Goal: Complete application form

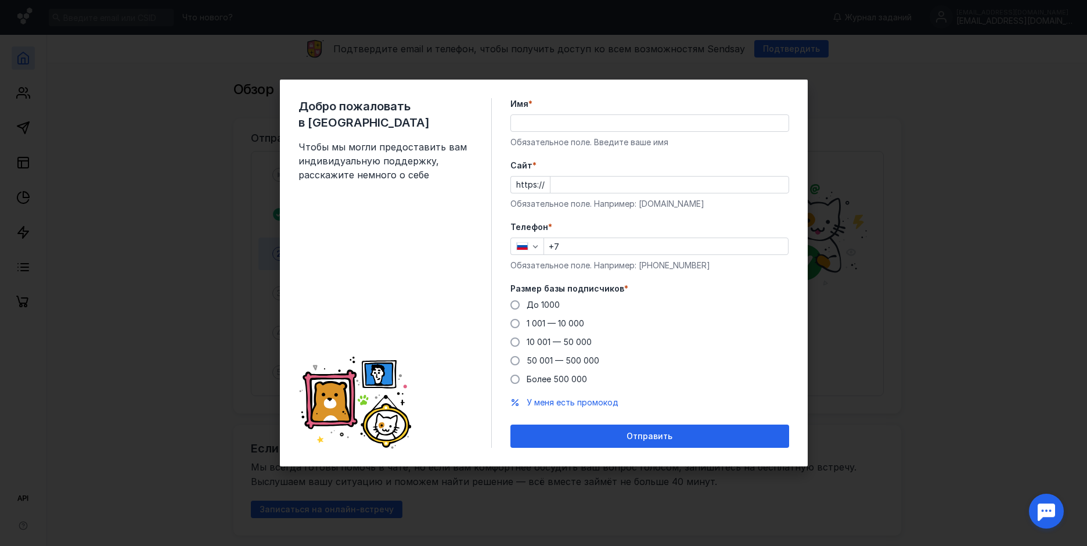
click at [530, 122] on input "Имя *" at bounding box center [650, 123] width 278 height 16
type input "[PERSON_NAME]"
type input "[PHONE_NUMBER]"
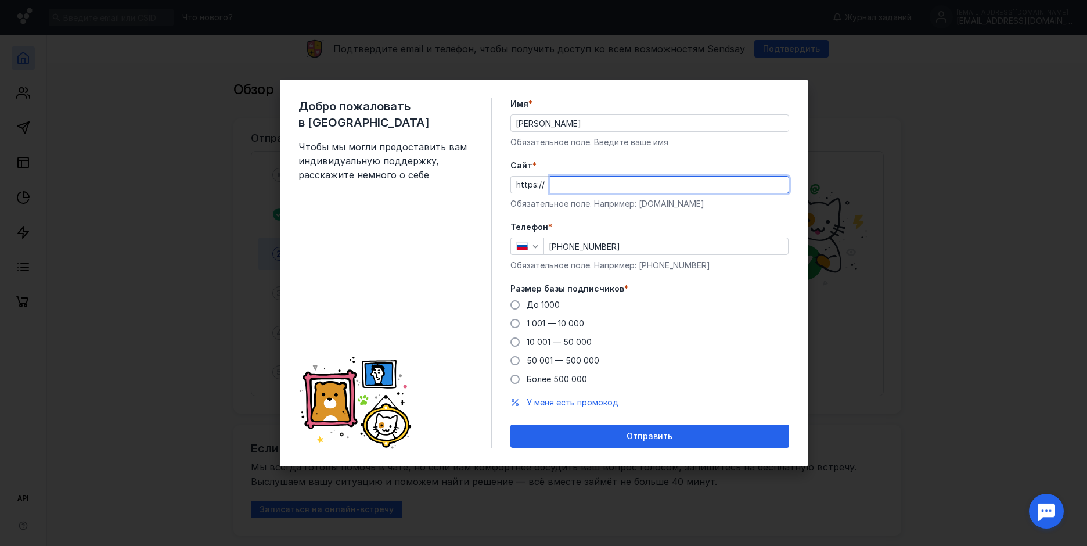
paste input "[DOMAIN_NAME][URL]"
type input "[DOMAIN_NAME][URL]"
click at [741, 215] on form "Имя * [PERSON_NAME] Обязательное поле. Введите ваше имя [PERSON_NAME] * https:/…" at bounding box center [650, 273] width 279 height 350
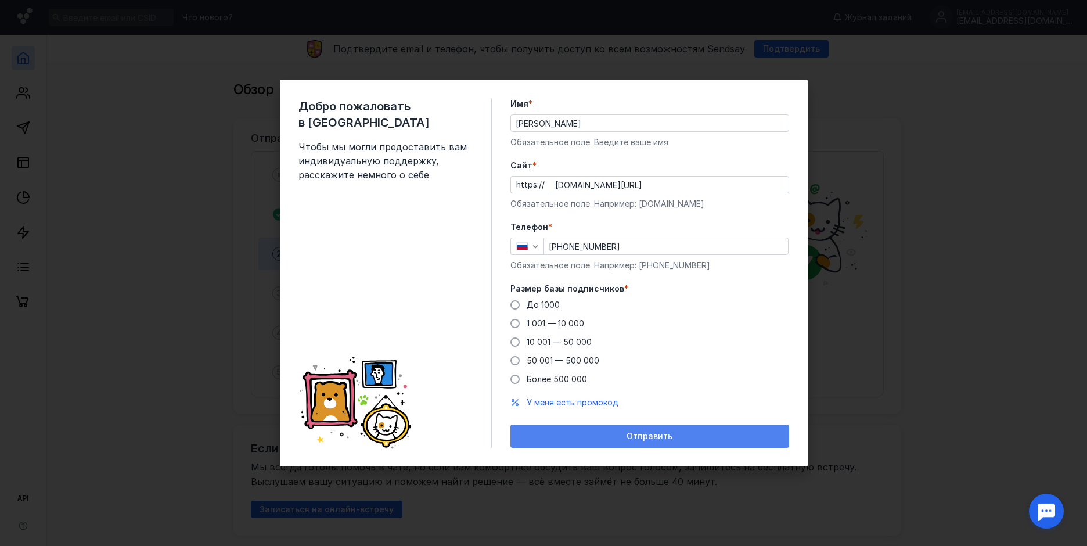
click at [642, 437] on span "Отправить" at bounding box center [650, 437] width 46 height 10
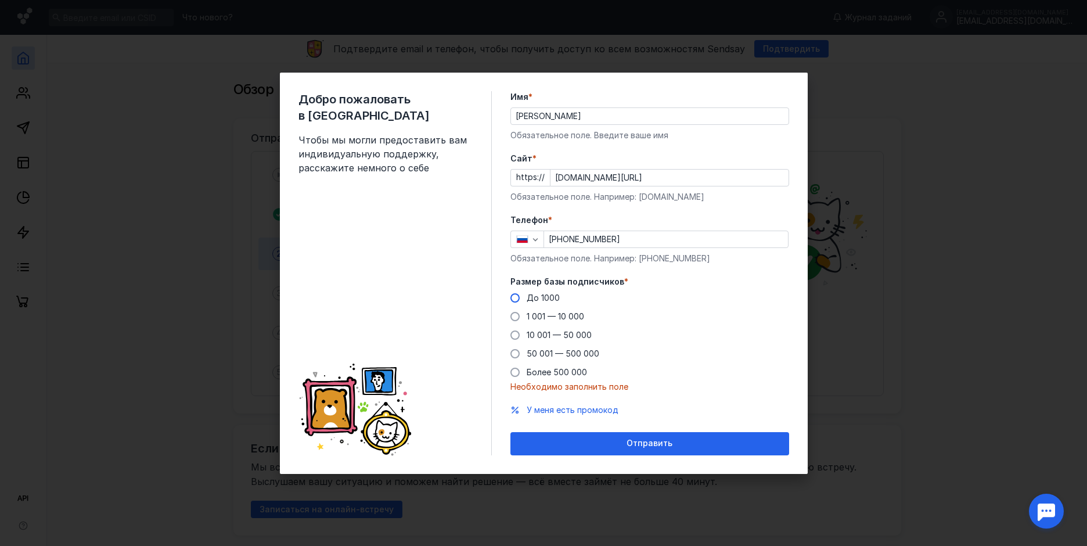
drag, startPoint x: 514, startPoint y: 297, endPoint x: 519, endPoint y: 304, distance: 8.3
click at [513, 297] on span at bounding box center [515, 297] width 9 height 9
click at [0, 0] on input "До 1000" at bounding box center [0, 0] width 0 height 0
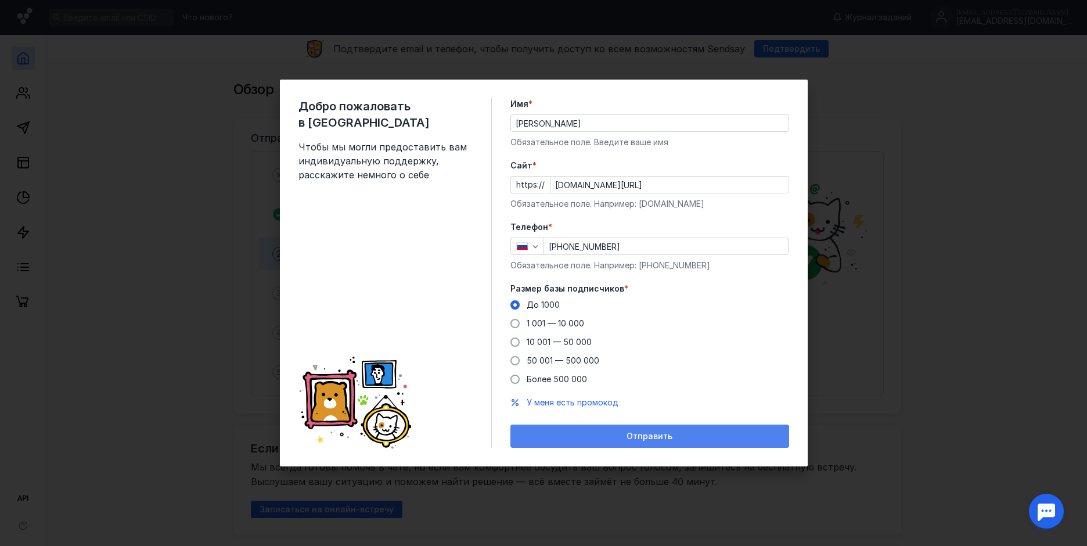
click at [640, 435] on span "Отправить" at bounding box center [650, 437] width 46 height 10
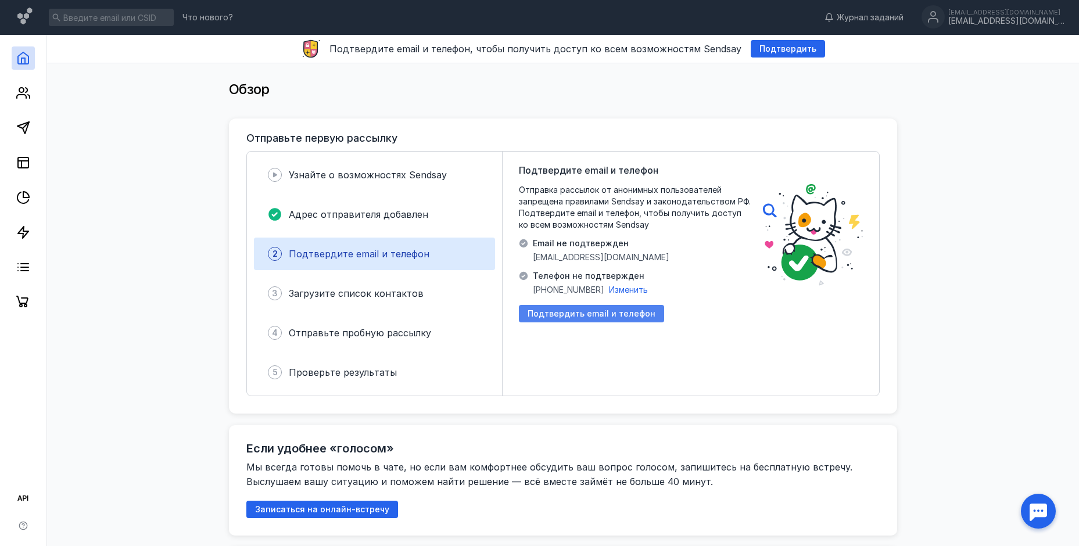
click at [569, 314] on span "Подтвердить email и телефон" at bounding box center [591, 314] width 128 height 10
